Goal: Entertainment & Leisure: Browse casually

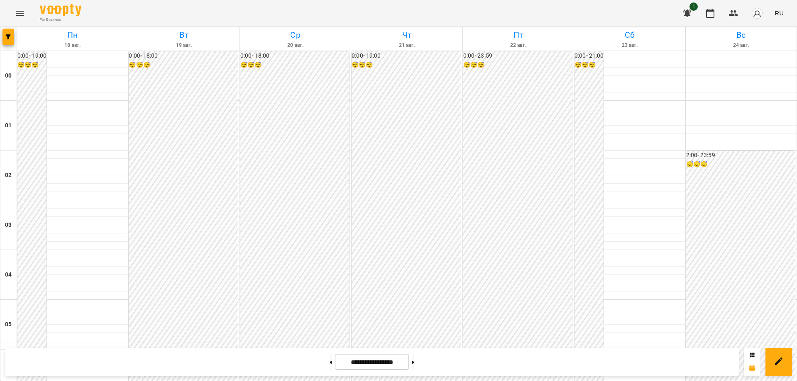
scroll to position [830, 0]
click at [17, 11] on icon "Menu" at bounding box center [19, 13] width 7 height 5
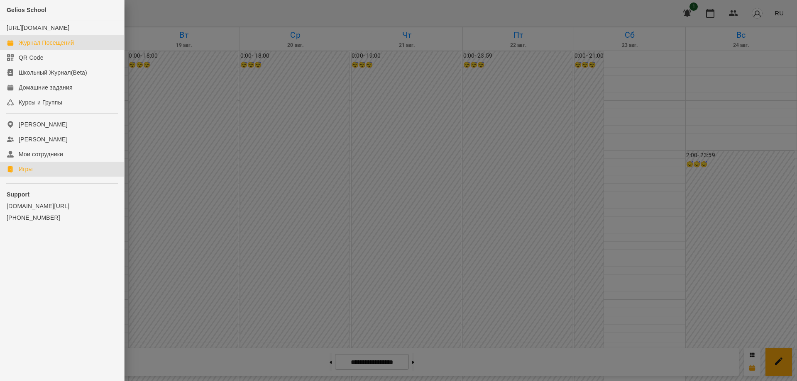
click at [23, 173] on div "Игры" at bounding box center [26, 169] width 14 height 8
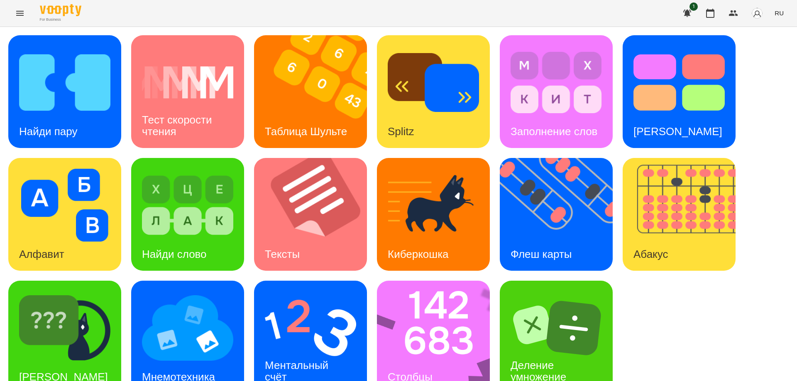
click at [777, 12] on span "RU" at bounding box center [778, 13] width 9 height 9
click at [766, 51] on div "Українська" at bounding box center [763, 46] width 42 height 15
click at [535, 213] on img at bounding box center [561, 214] width 123 height 113
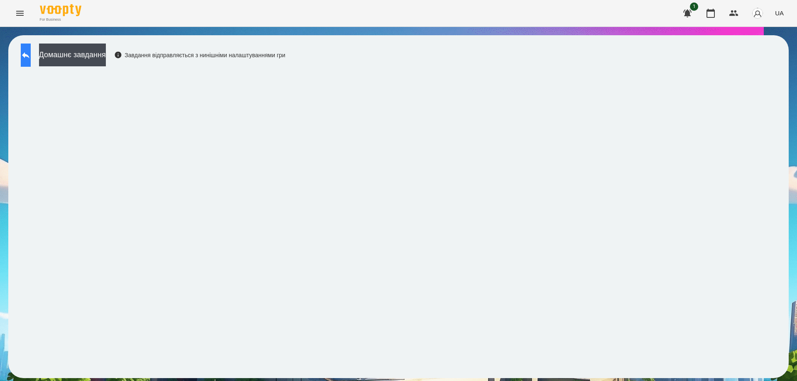
click at [29, 56] on icon at bounding box center [25, 55] width 7 height 6
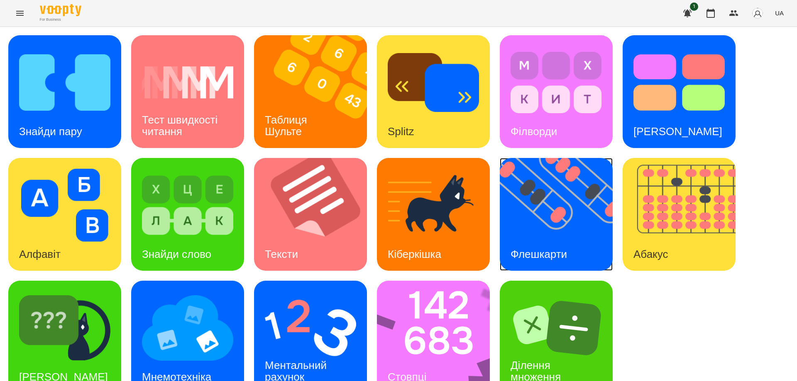
click at [576, 229] on img at bounding box center [561, 214] width 123 height 113
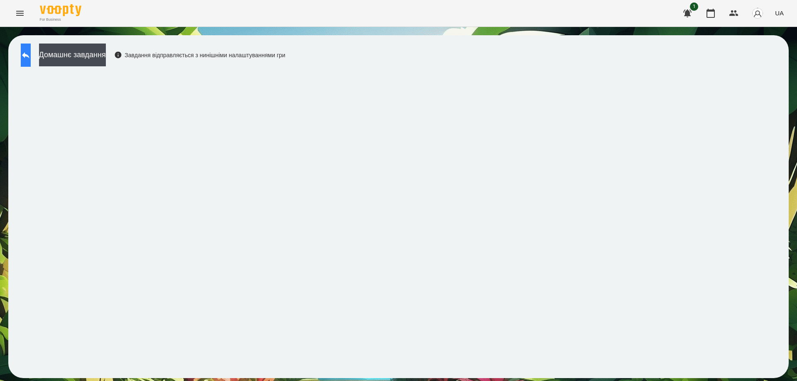
click at [29, 55] on icon at bounding box center [25, 55] width 7 height 6
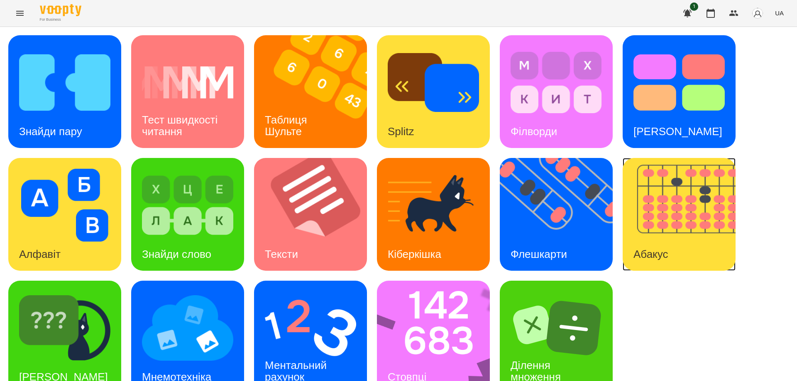
click at [649, 219] on img at bounding box center [684, 214] width 123 height 113
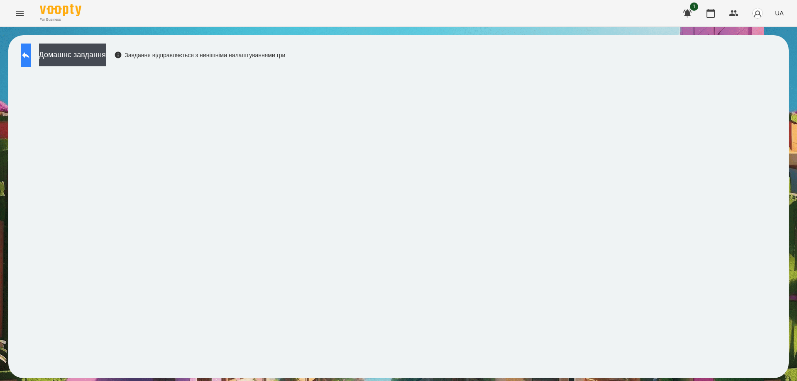
click at [30, 51] on icon at bounding box center [26, 55] width 10 height 10
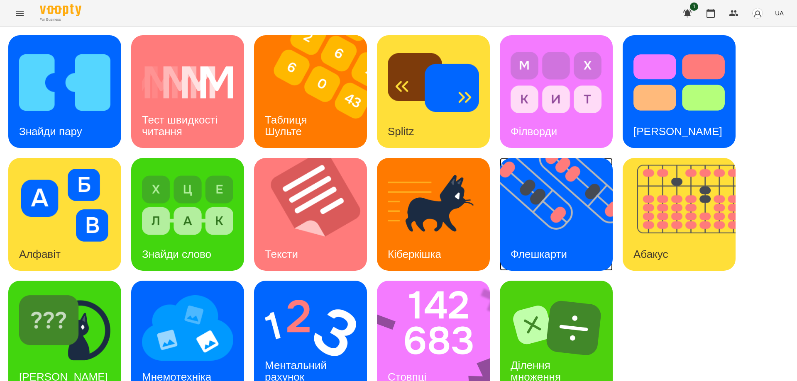
click at [534, 231] on img at bounding box center [561, 214] width 123 height 113
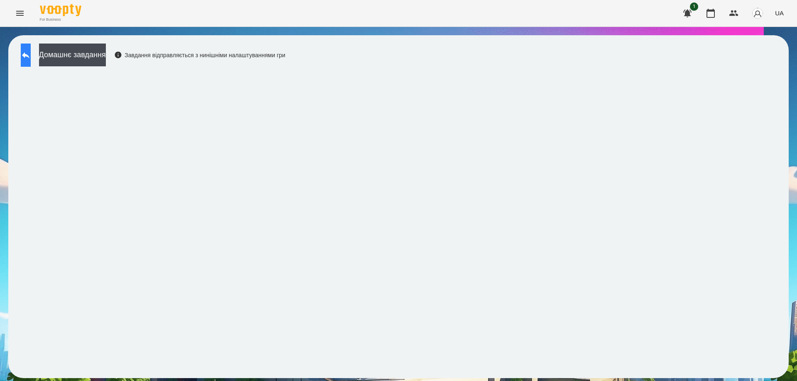
click at [29, 56] on icon at bounding box center [25, 55] width 7 height 6
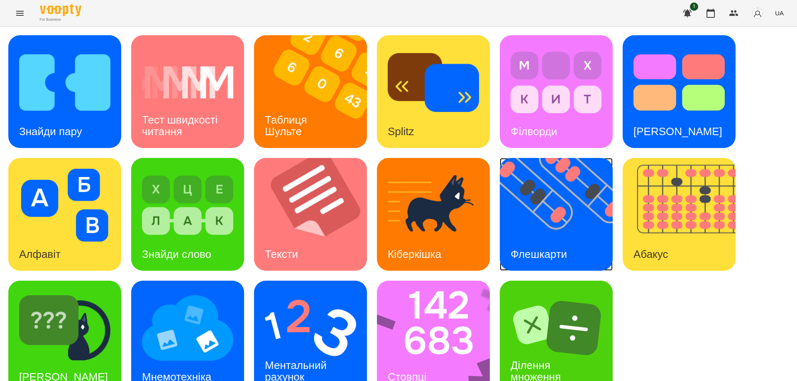
click at [524, 231] on img at bounding box center [561, 214] width 123 height 113
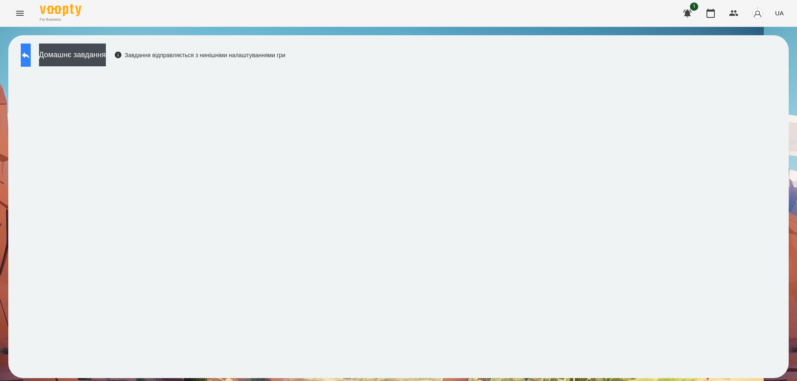
click at [31, 61] on button at bounding box center [26, 55] width 10 height 23
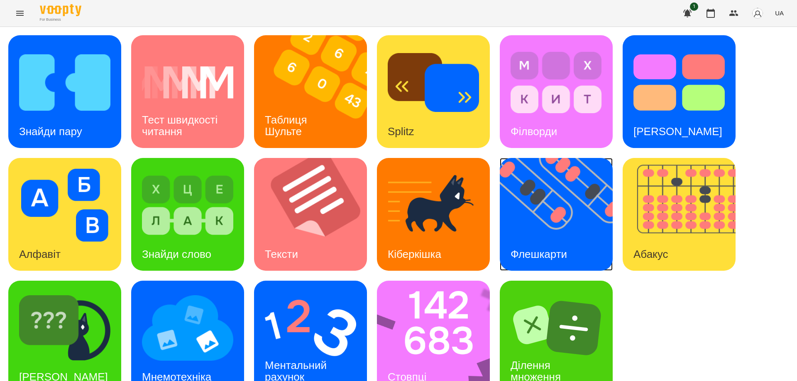
click at [544, 233] on img at bounding box center [561, 214] width 123 height 113
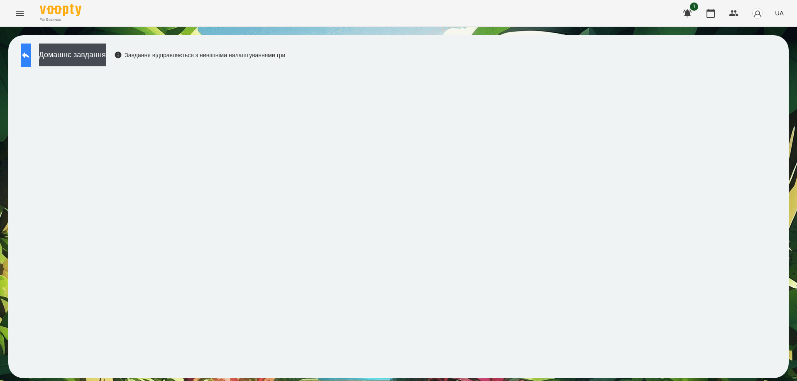
click at [29, 56] on icon at bounding box center [25, 55] width 7 height 6
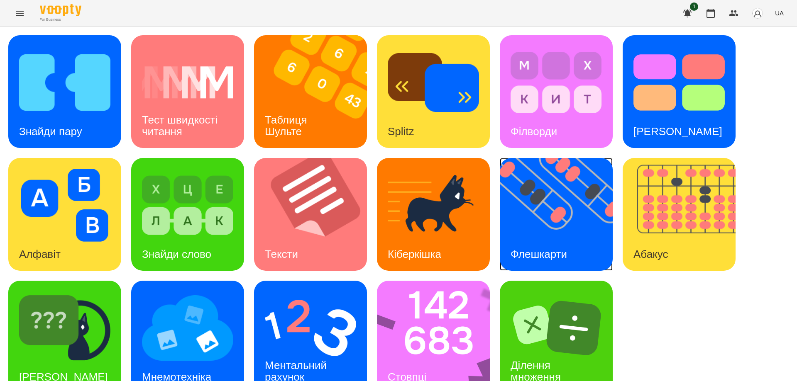
click at [524, 237] on img at bounding box center [561, 214] width 123 height 113
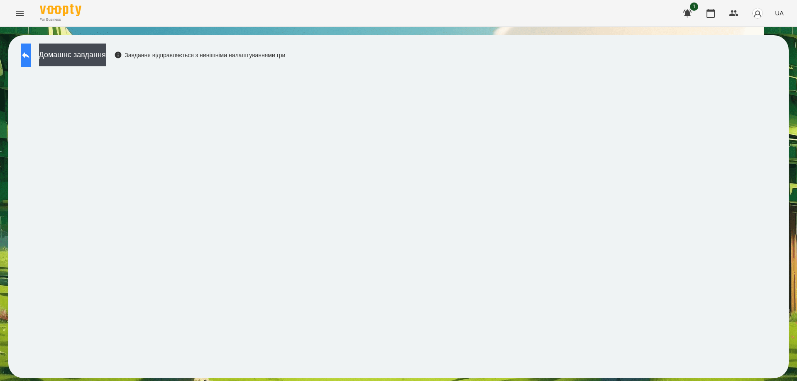
click at [31, 54] on icon at bounding box center [26, 55] width 10 height 10
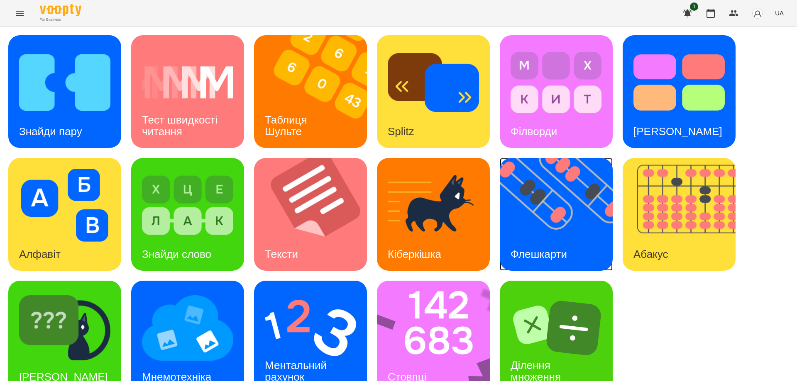
click at [545, 242] on div "Флешкарти" at bounding box center [539, 254] width 78 height 33
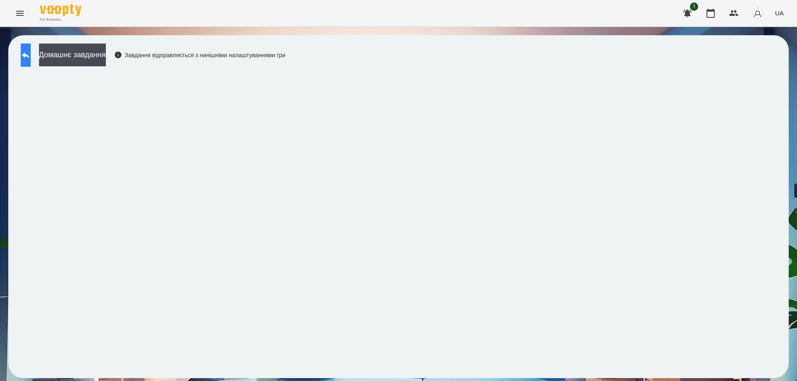
click at [31, 60] on icon at bounding box center [26, 55] width 10 height 10
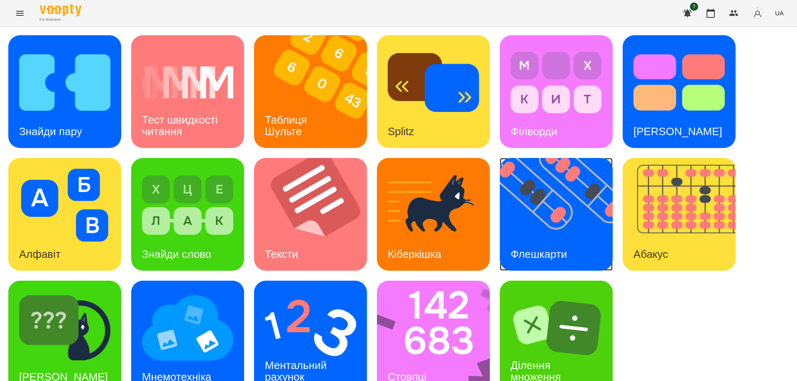
click at [541, 221] on img at bounding box center [561, 214] width 123 height 113
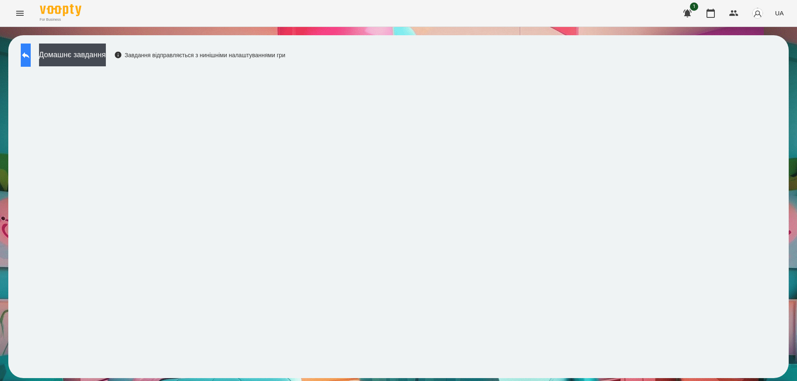
click at [31, 61] on button at bounding box center [26, 55] width 10 height 23
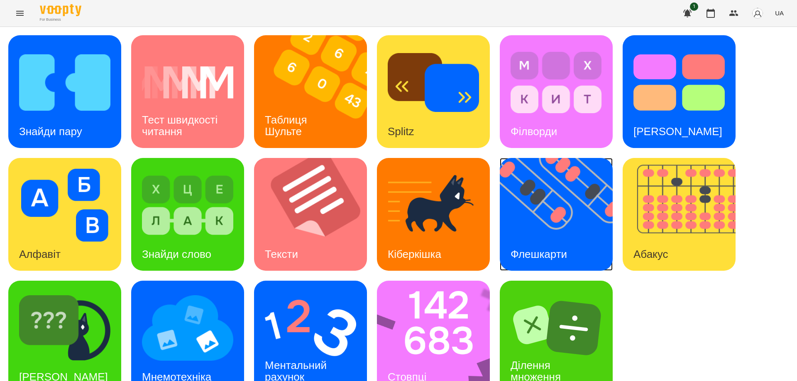
click at [549, 247] on div "Флешкарти" at bounding box center [539, 254] width 78 height 33
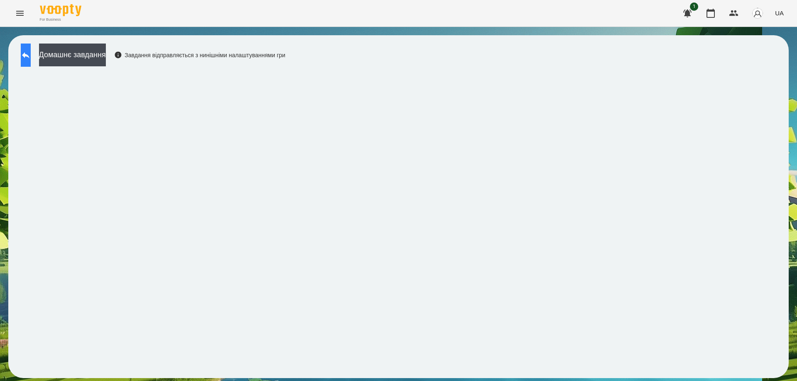
click at [29, 55] on icon at bounding box center [25, 55] width 7 height 6
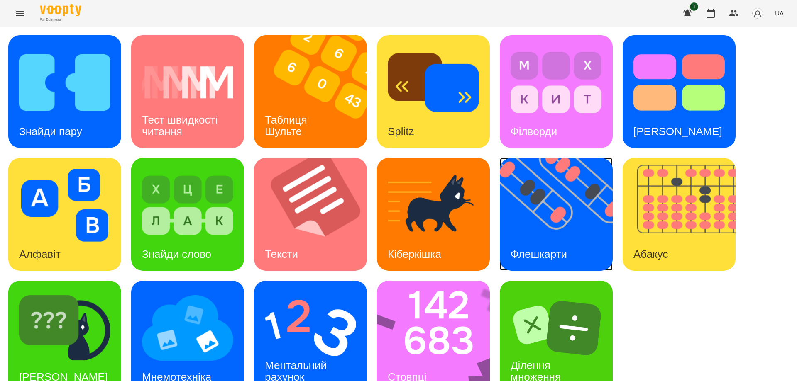
click at [538, 225] on img at bounding box center [561, 214] width 123 height 113
click at [529, 238] on div "Флешкарти" at bounding box center [539, 254] width 78 height 33
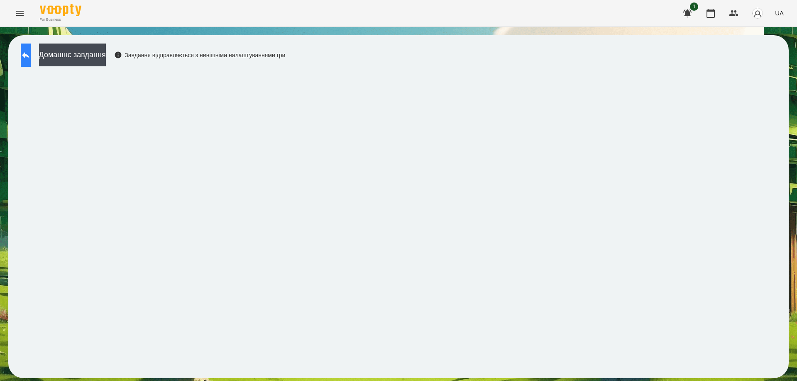
click at [31, 52] on icon at bounding box center [26, 55] width 10 height 10
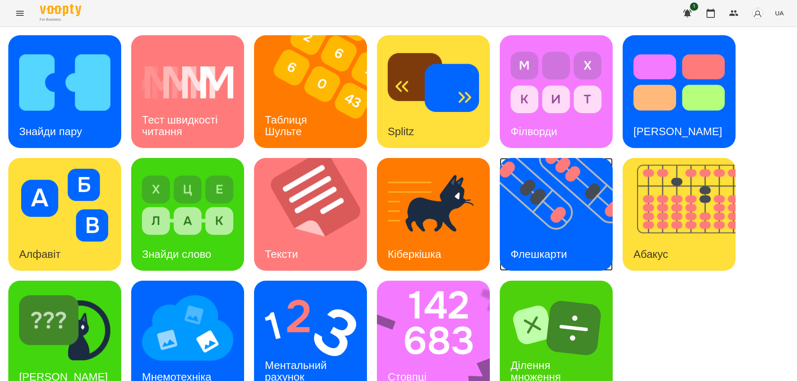
click at [535, 228] on img at bounding box center [561, 214] width 123 height 113
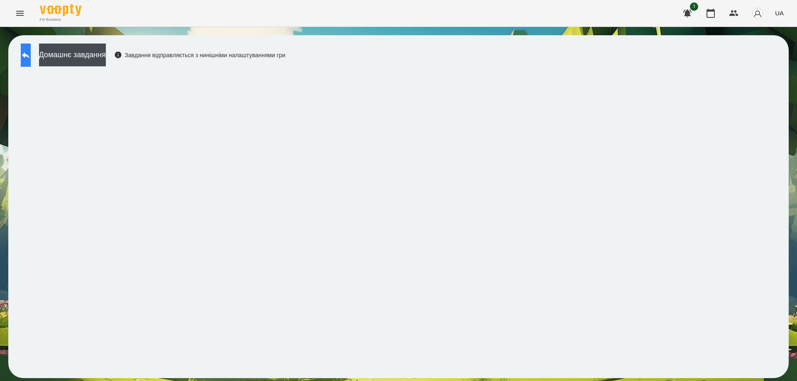
click at [29, 55] on button at bounding box center [26, 55] width 10 height 23
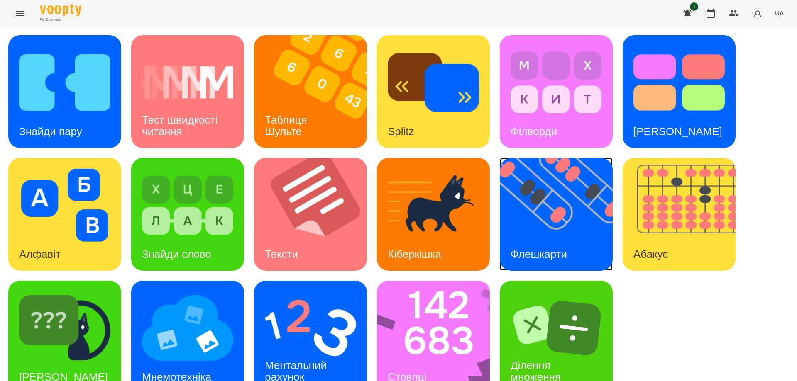
click at [564, 224] on img at bounding box center [561, 214] width 123 height 113
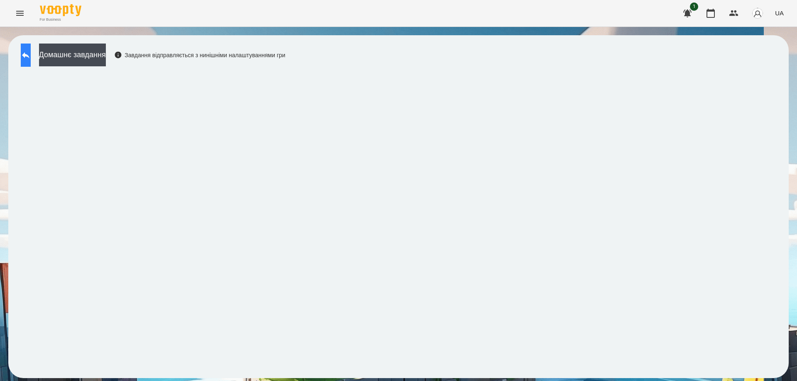
click at [29, 56] on icon at bounding box center [26, 55] width 10 height 10
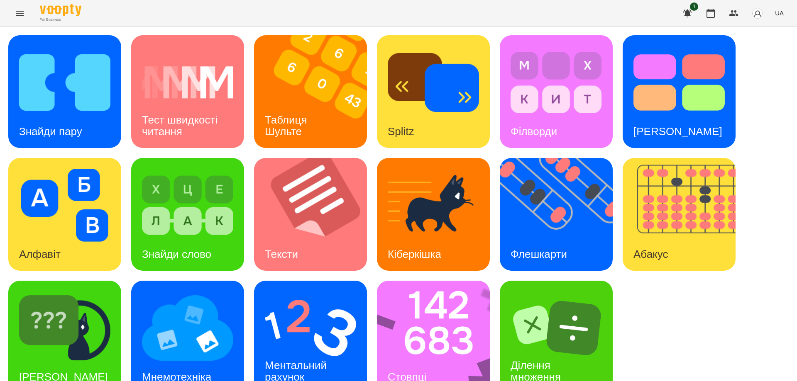
scroll to position [21, 0]
click at [549, 213] on img at bounding box center [561, 214] width 123 height 113
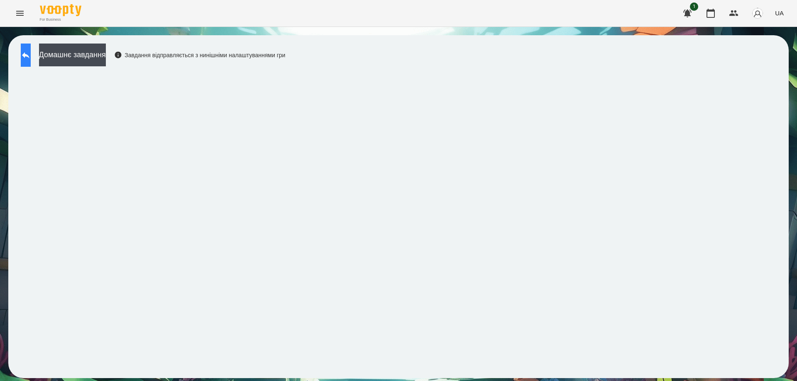
click at [31, 56] on icon at bounding box center [26, 55] width 10 height 10
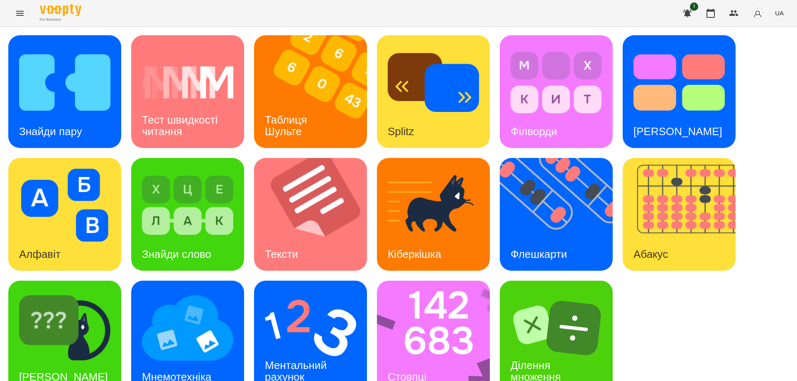
scroll to position [21, 0]
